Goal: Task Accomplishment & Management: Manage account settings

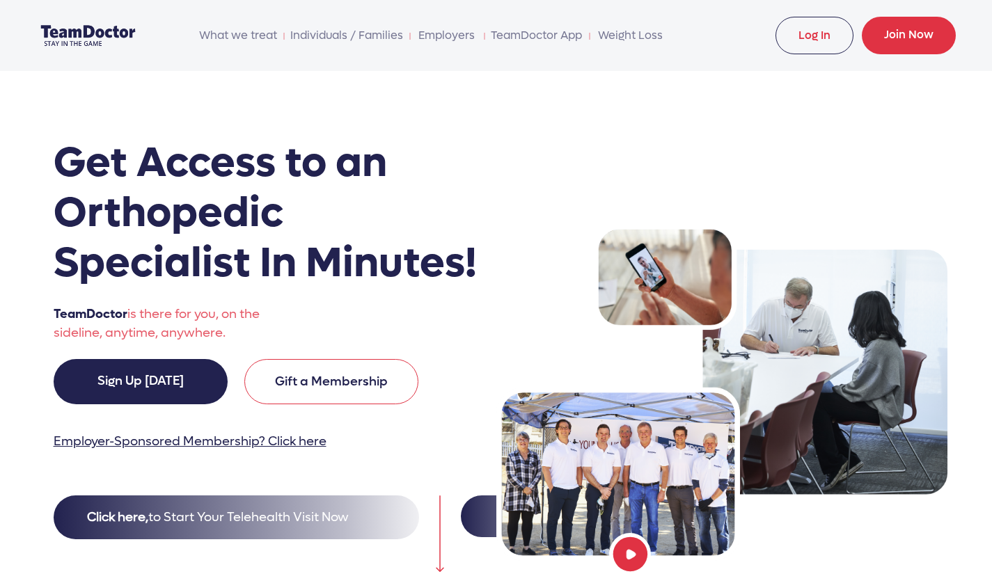
click at [811, 28] on link "Log In" at bounding box center [815, 36] width 78 height 38
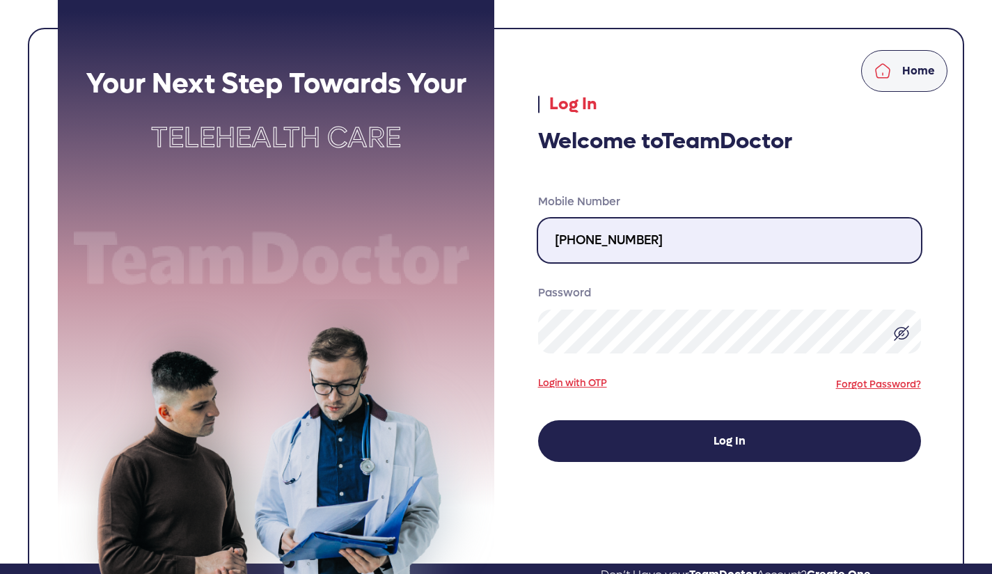
click at [672, 240] on input "[PHONE_NUMBER]" at bounding box center [729, 241] width 383 height 44
type input "424-389-4629"
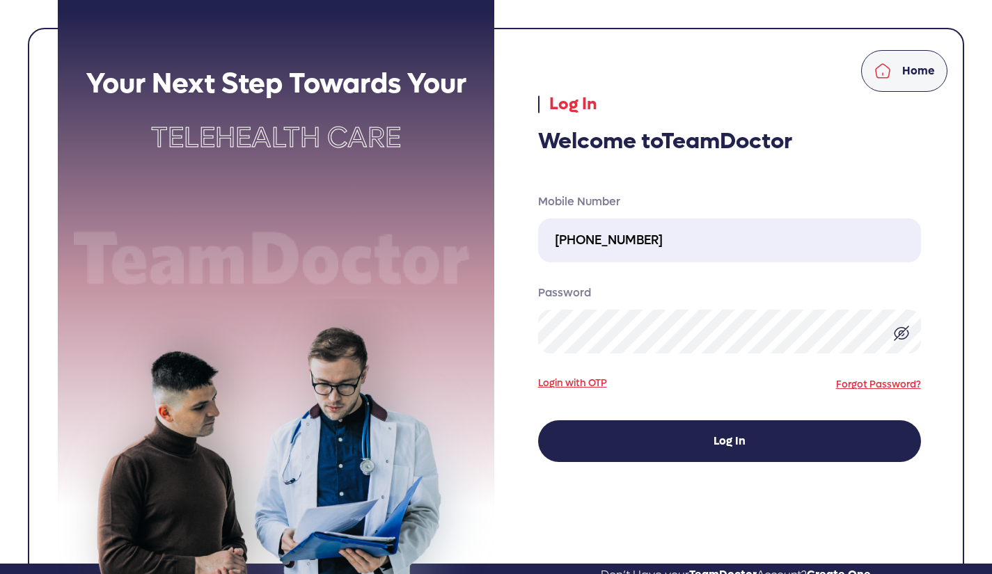
click at [703, 435] on button "Log In" at bounding box center [729, 442] width 383 height 42
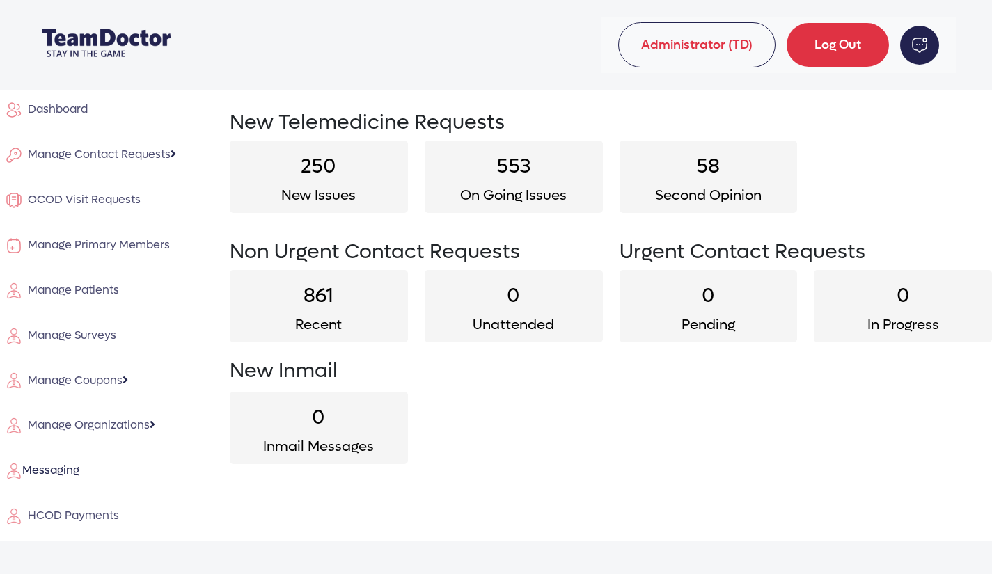
click at [95, 518] on span "HCOD Payments" at bounding box center [70, 515] width 97 height 15
